Goal: Find specific page/section: Find specific page/section

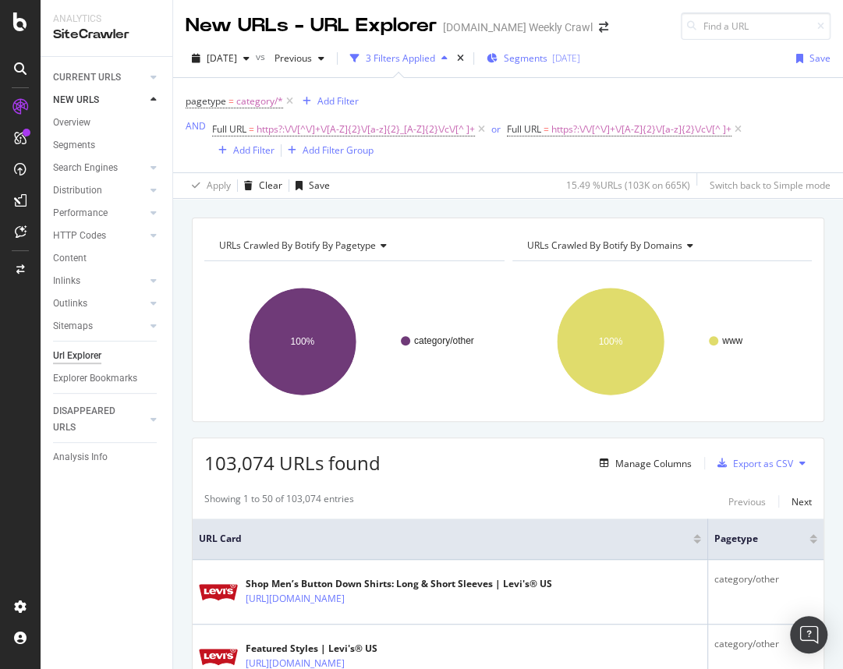
click at [547, 59] on span "Segments" at bounding box center [526, 57] width 44 height 13
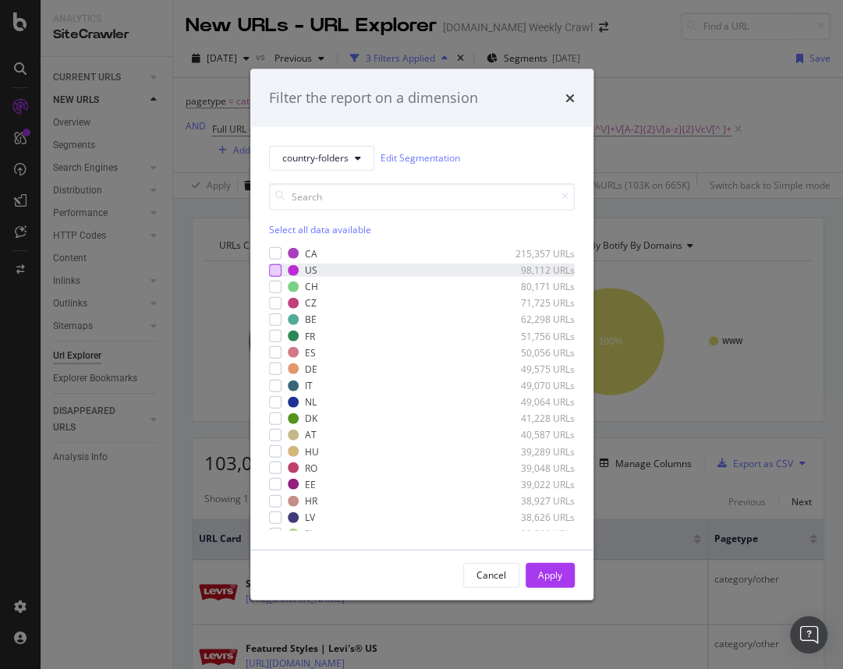
click at [275, 271] on div "modal" at bounding box center [275, 269] width 12 height 12
click at [554, 570] on div "Apply" at bounding box center [550, 574] width 24 height 13
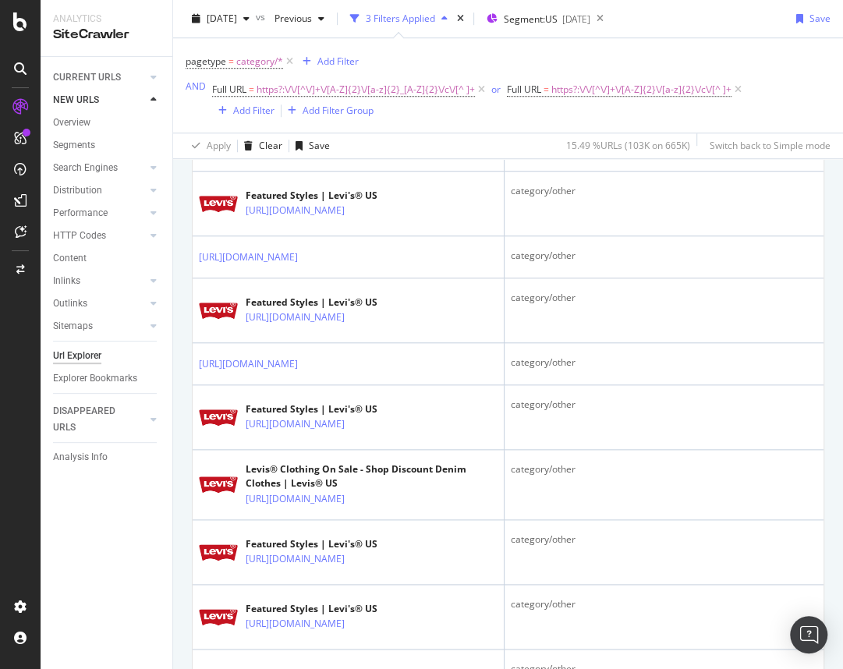
scroll to position [459, 0]
